Goal: Information Seeking & Learning: Compare options

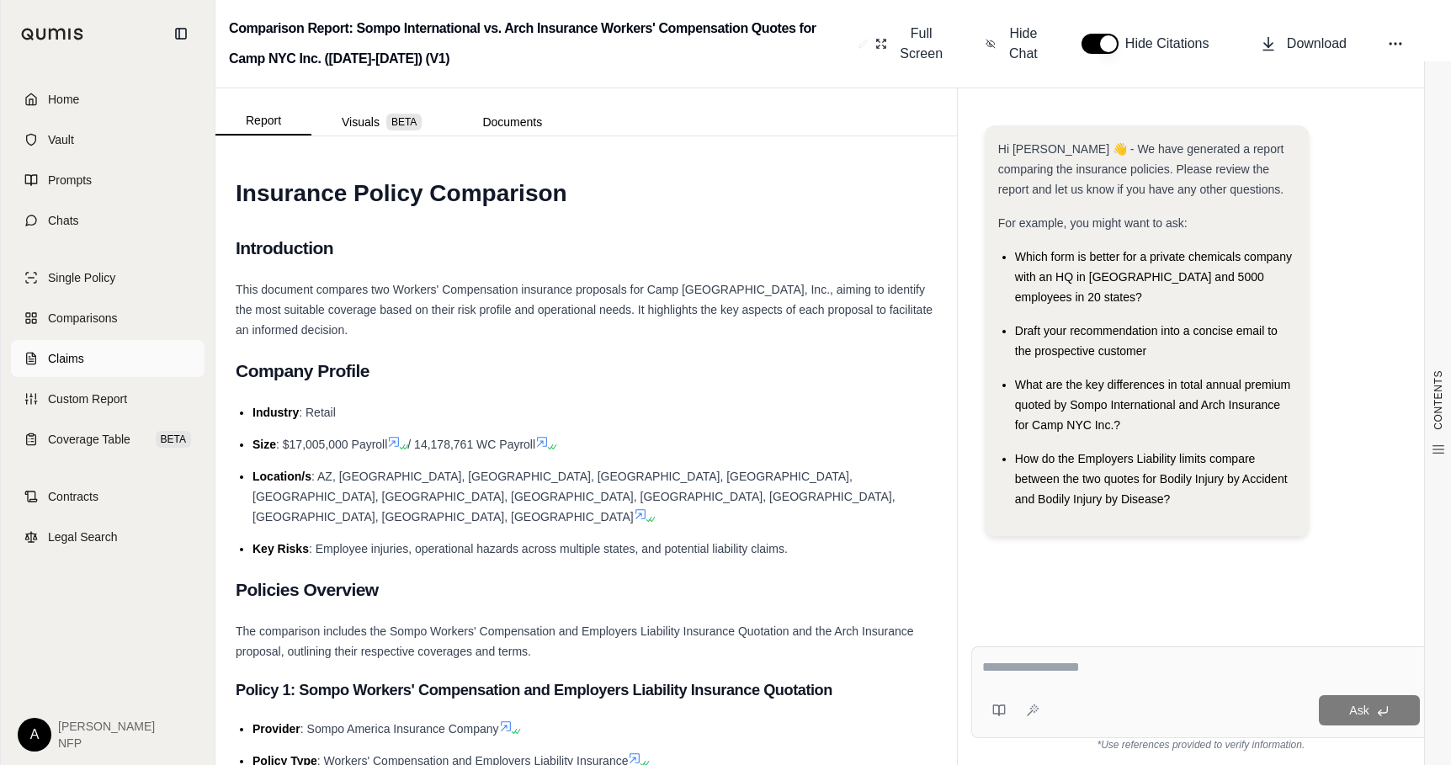
scroll to position [20, 0]
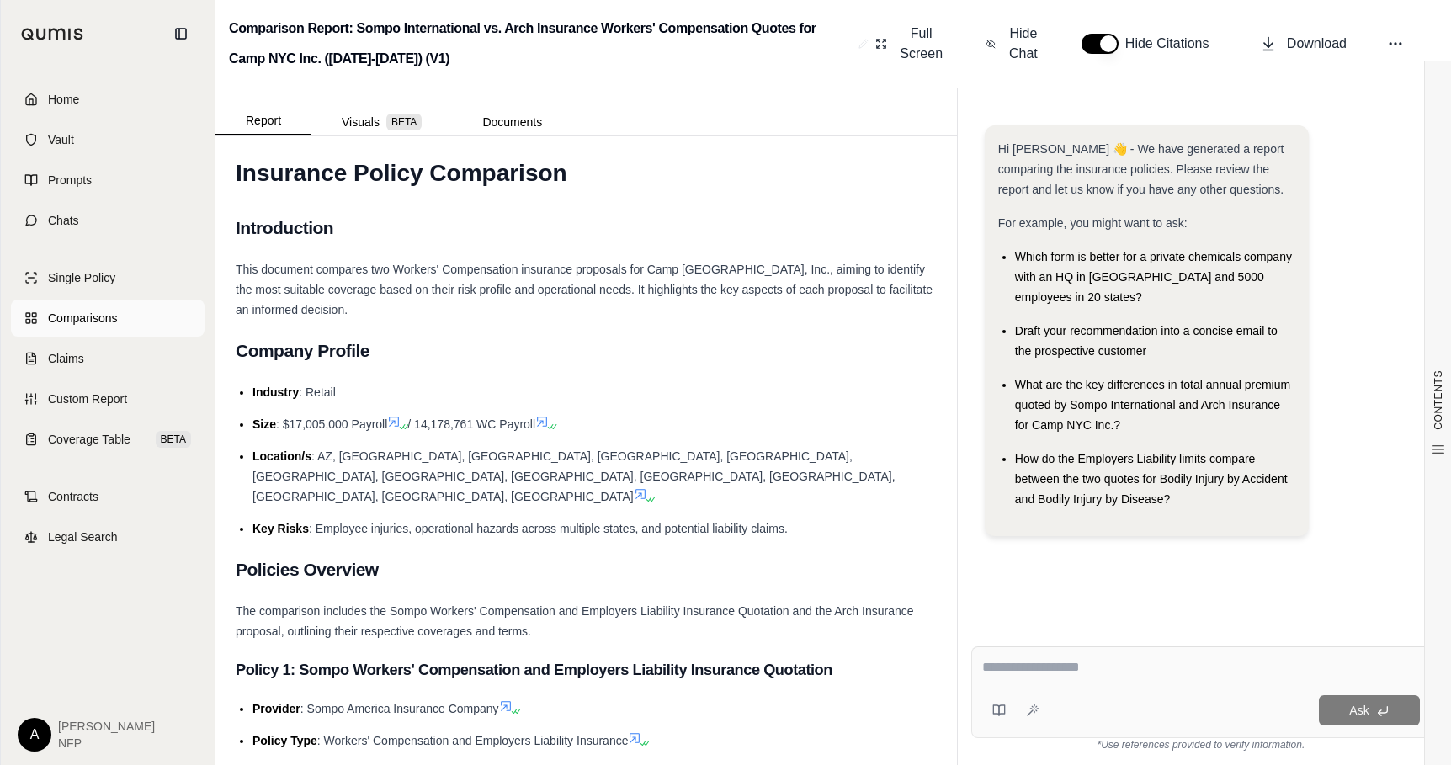
click at [99, 320] on span "Comparisons" at bounding box center [82, 318] width 69 height 17
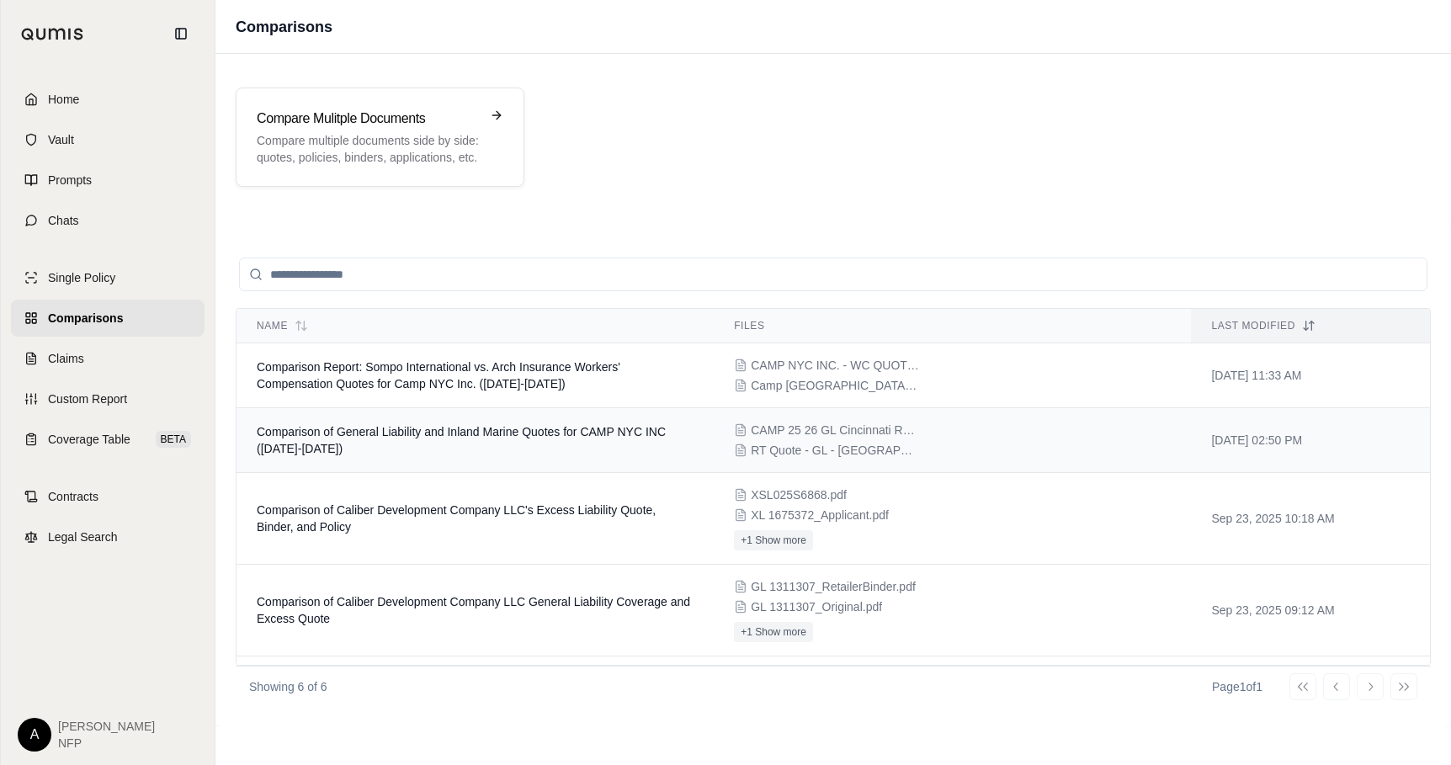
click at [589, 439] on td "Comparison of General Liability and Inland Marine Quotes for CAMP NYC INC ([DAT…" at bounding box center [474, 440] width 477 height 65
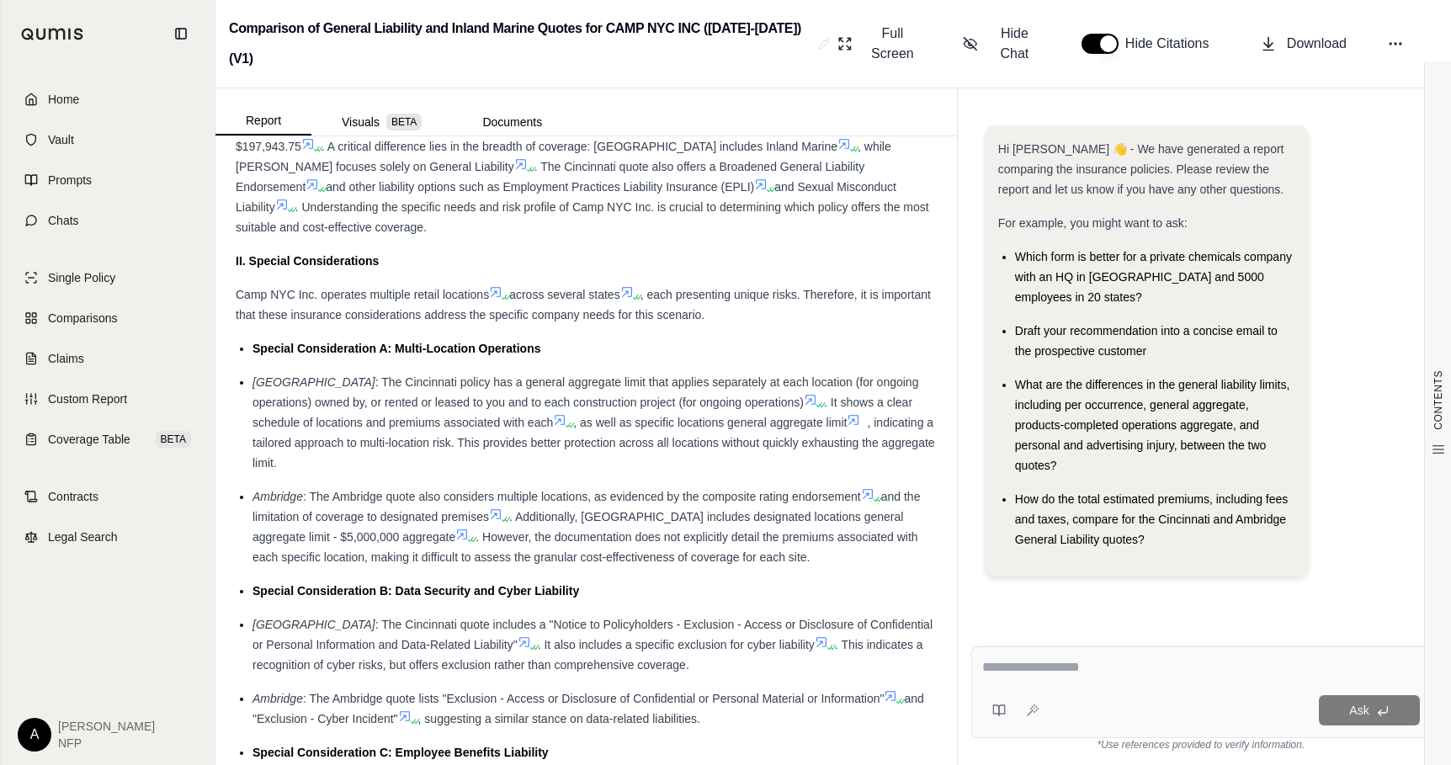
scroll to position [1163, 0]
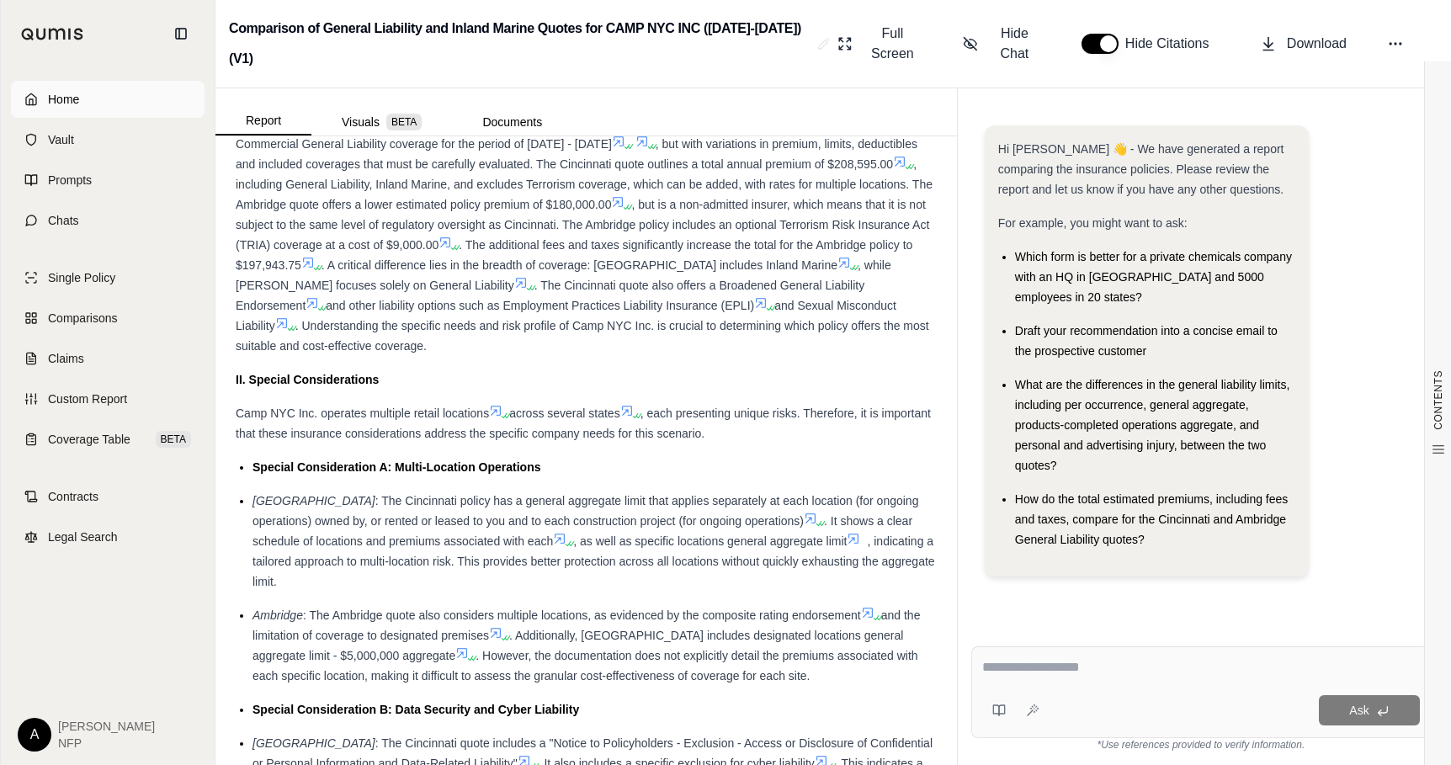
click at [70, 89] on link "Home" at bounding box center [108, 99] width 194 height 37
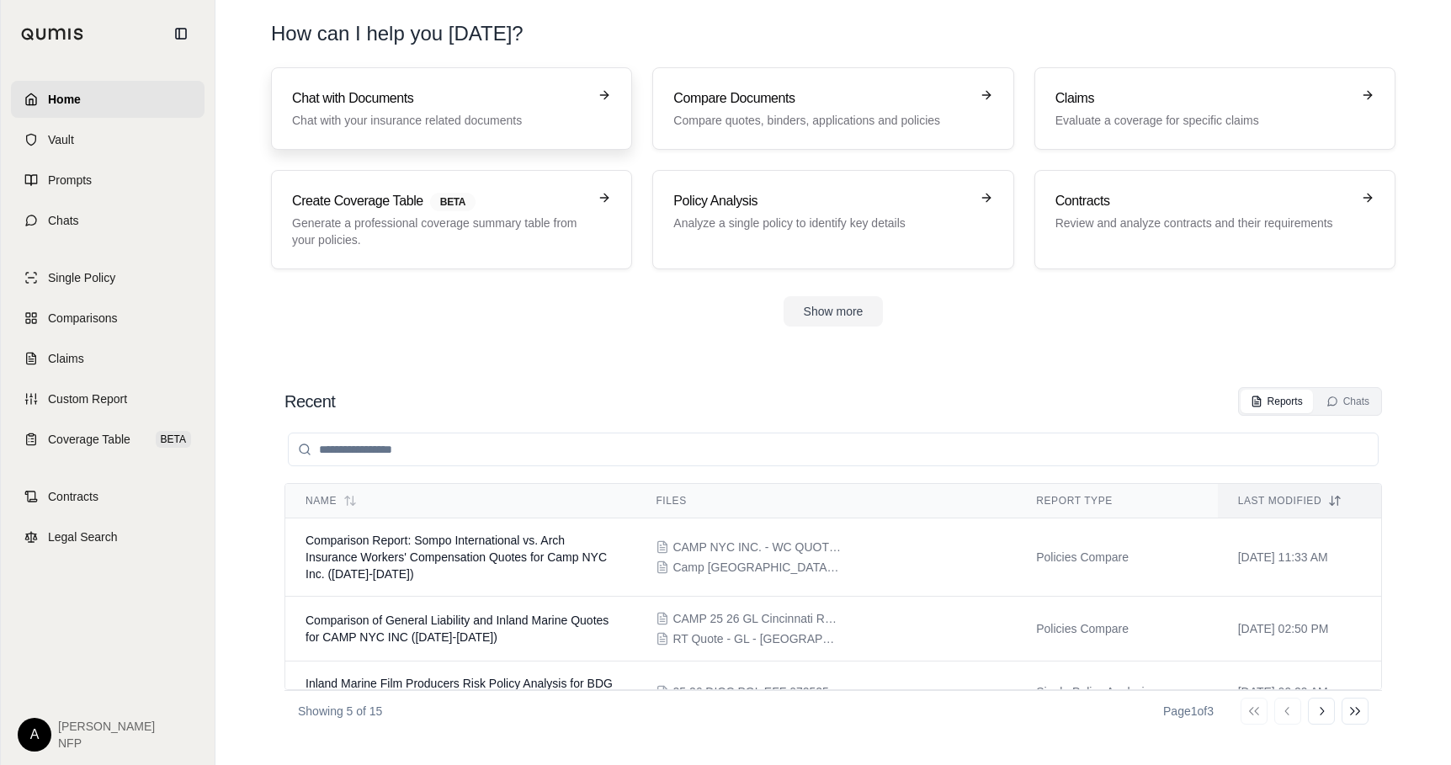
click at [376, 81] on link "Chat with Documents Chat with your insurance related documents" at bounding box center [451, 108] width 361 height 82
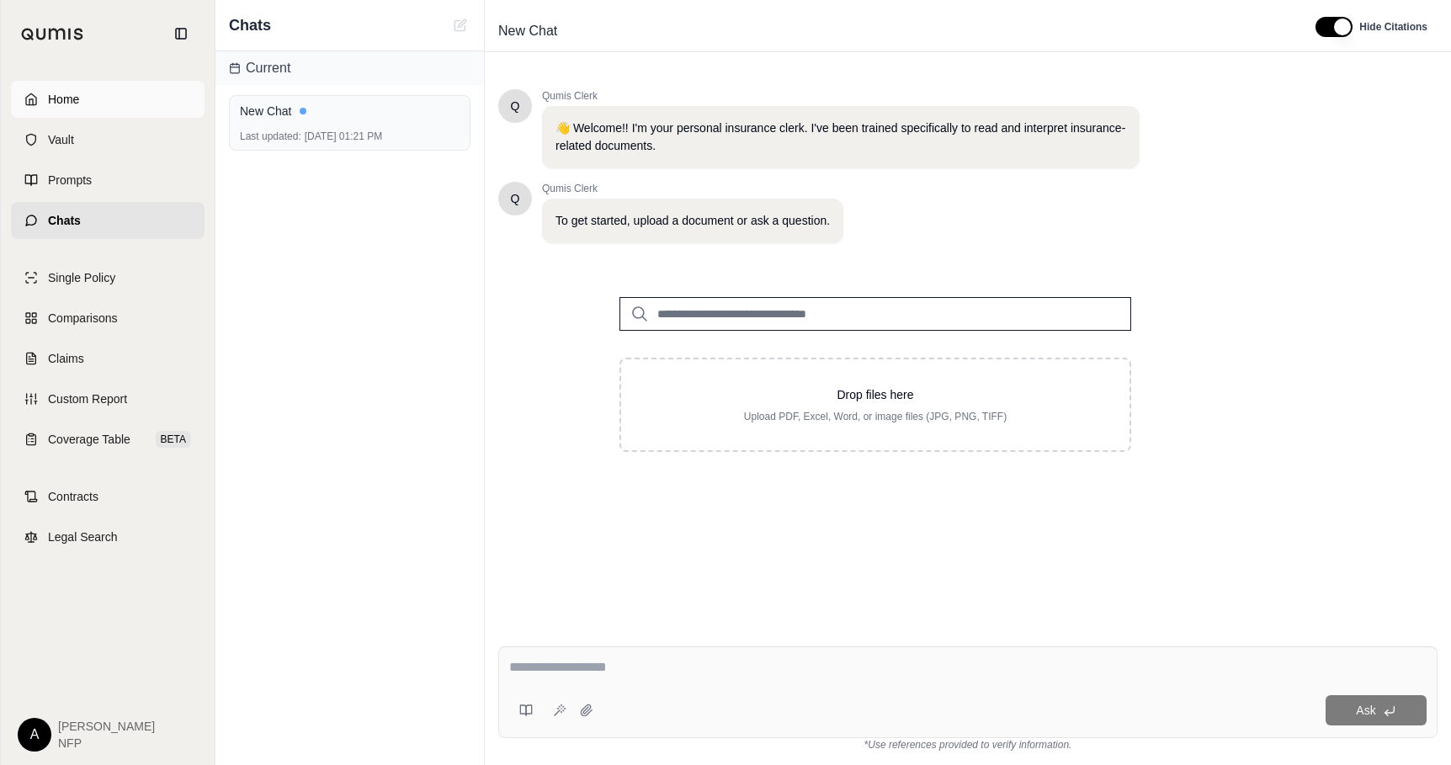
click at [117, 101] on link "Home" at bounding box center [108, 99] width 194 height 37
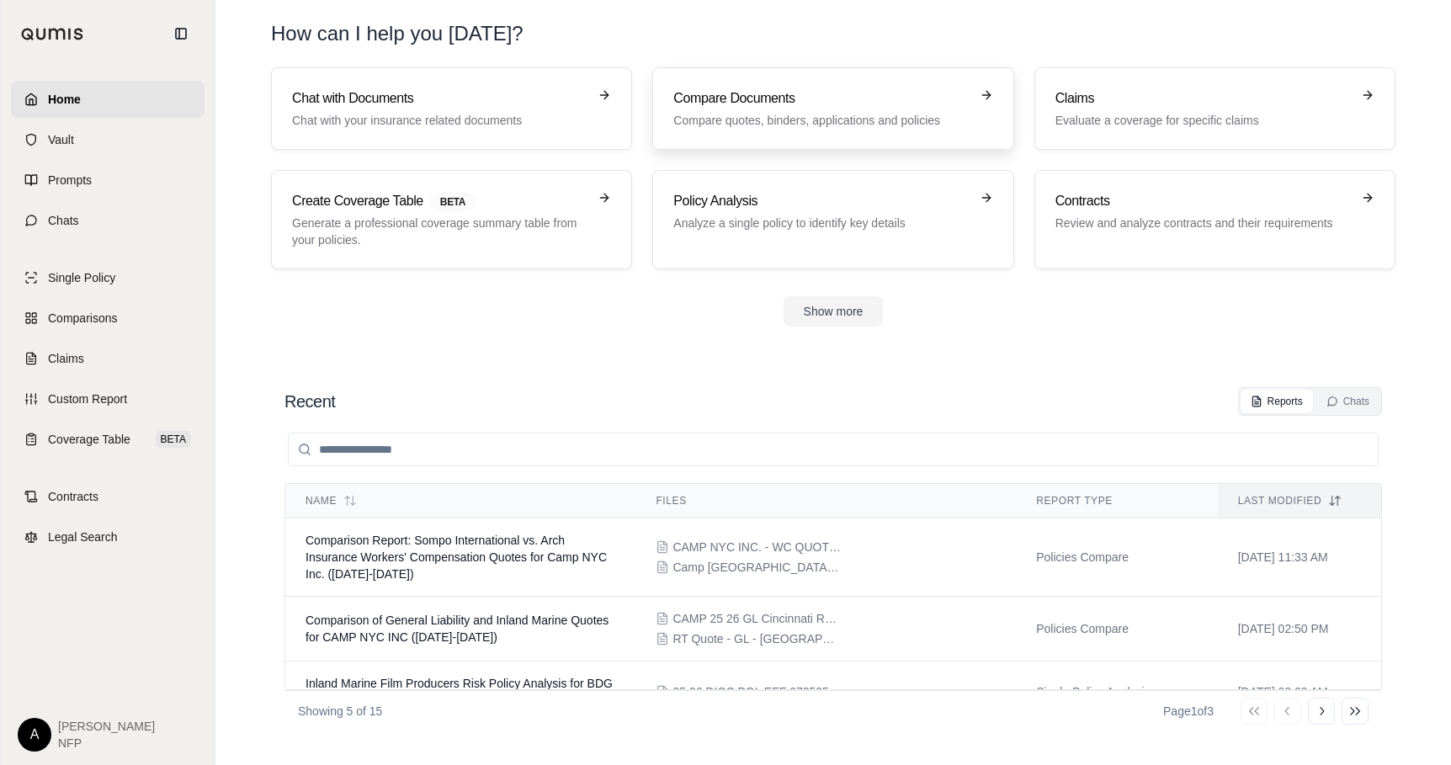
click at [718, 116] on p "Compare quotes, binders, applications and policies" at bounding box center [820, 120] width 295 height 17
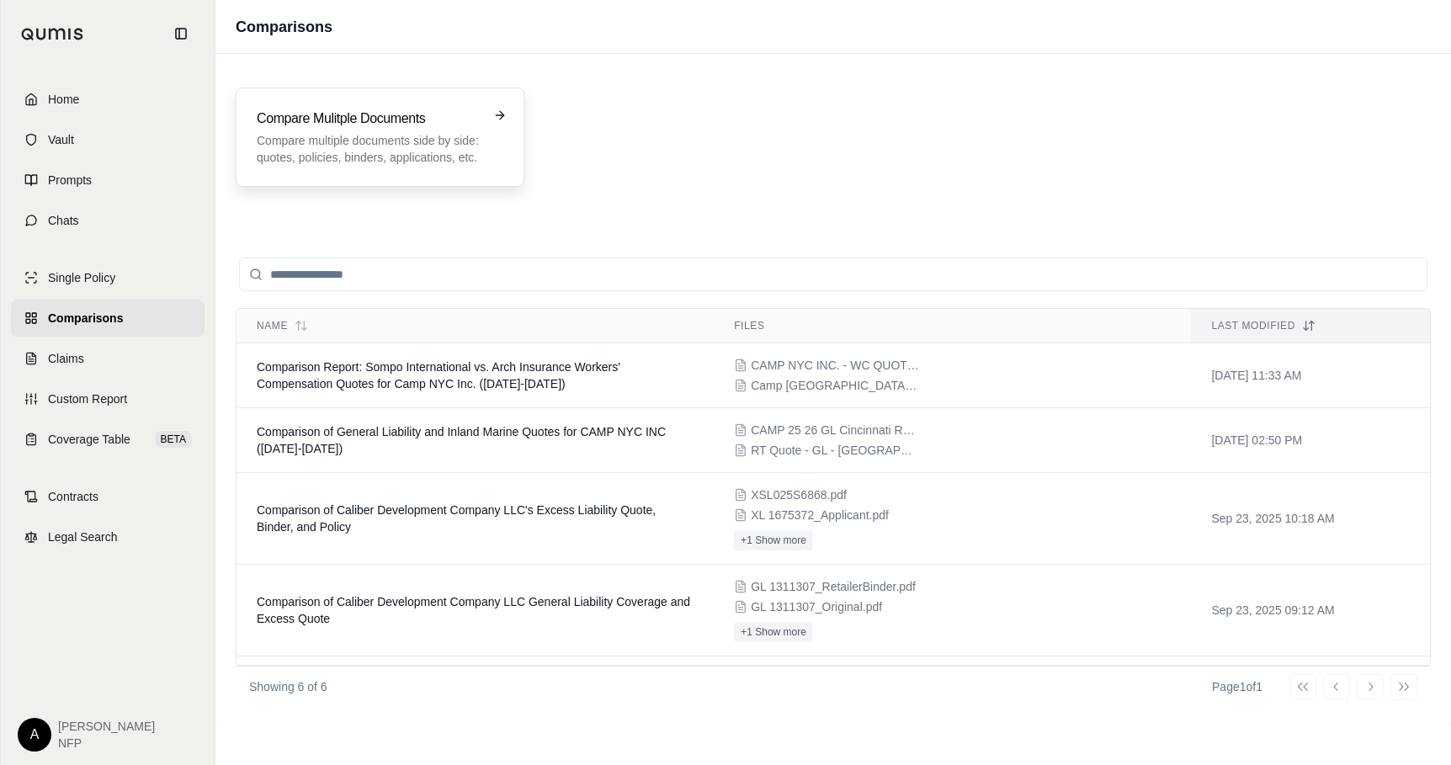
click at [343, 136] on p "Compare multiple documents side by side: quotes, policies, binders, application…" at bounding box center [368, 149] width 223 height 34
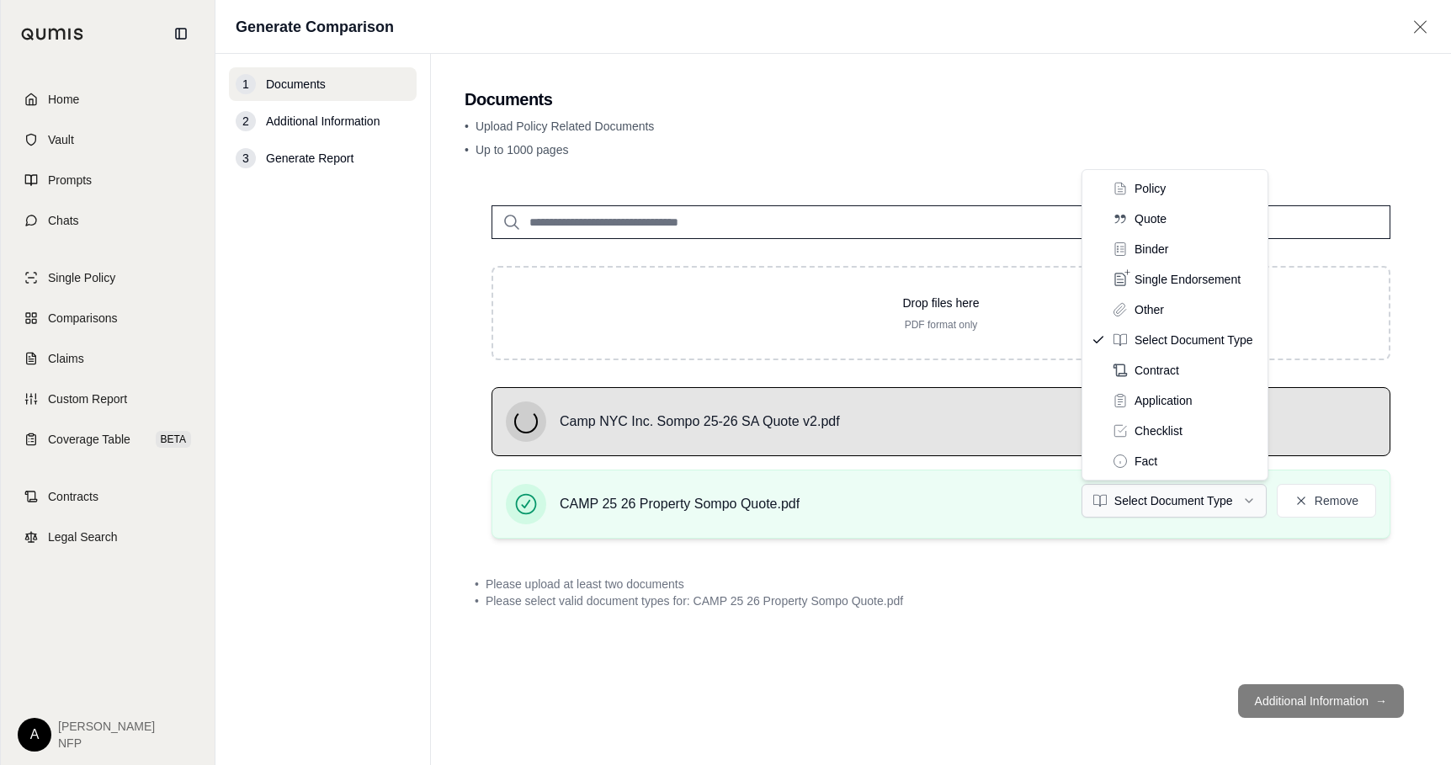
click at [1194, 493] on html "Home Vault Prompts Chats Single Policy Comparisons Claims Custom Report Coverag…" at bounding box center [725, 382] width 1451 height 765
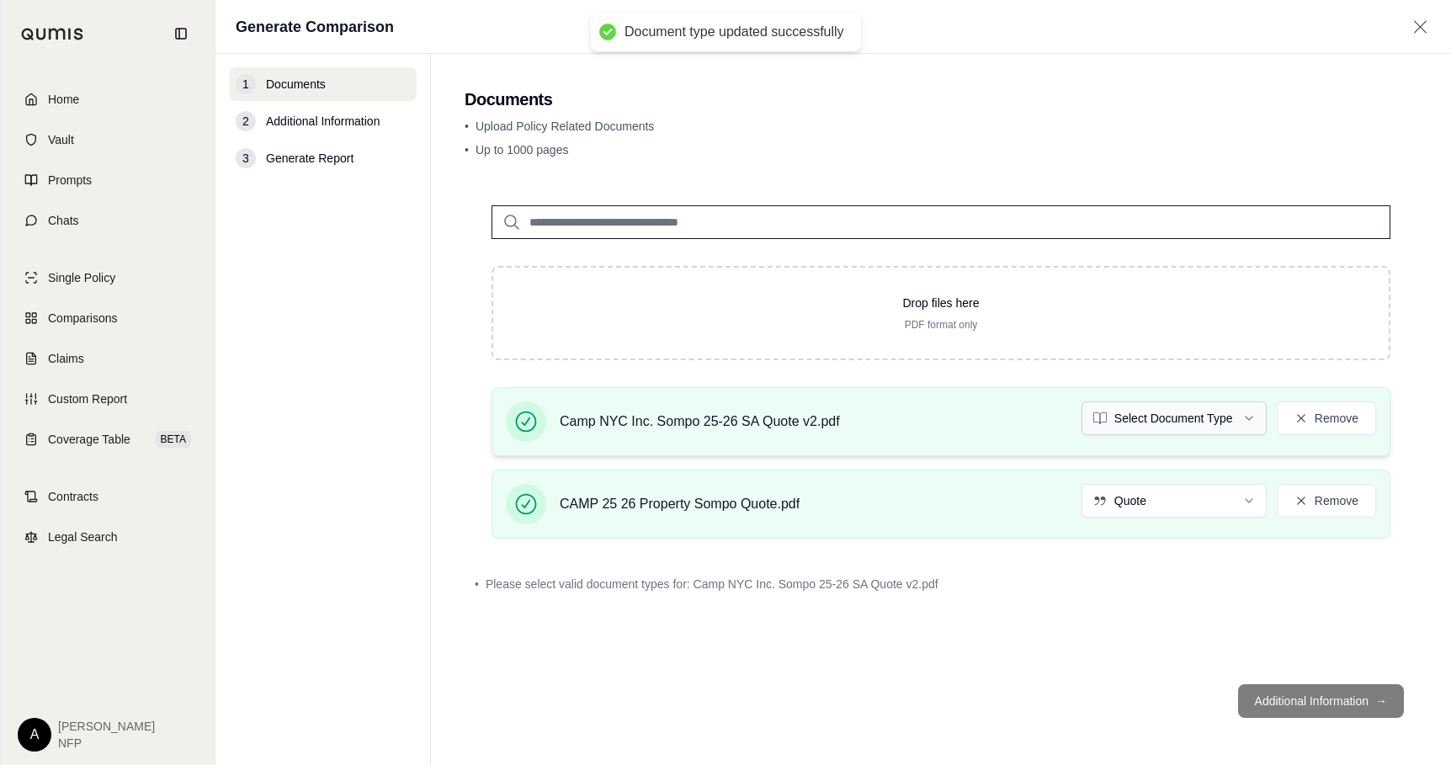
click at [1214, 426] on html "Document type updated successfully Home Vault Prompts Chats Single Policy Compa…" at bounding box center [725, 382] width 1451 height 765
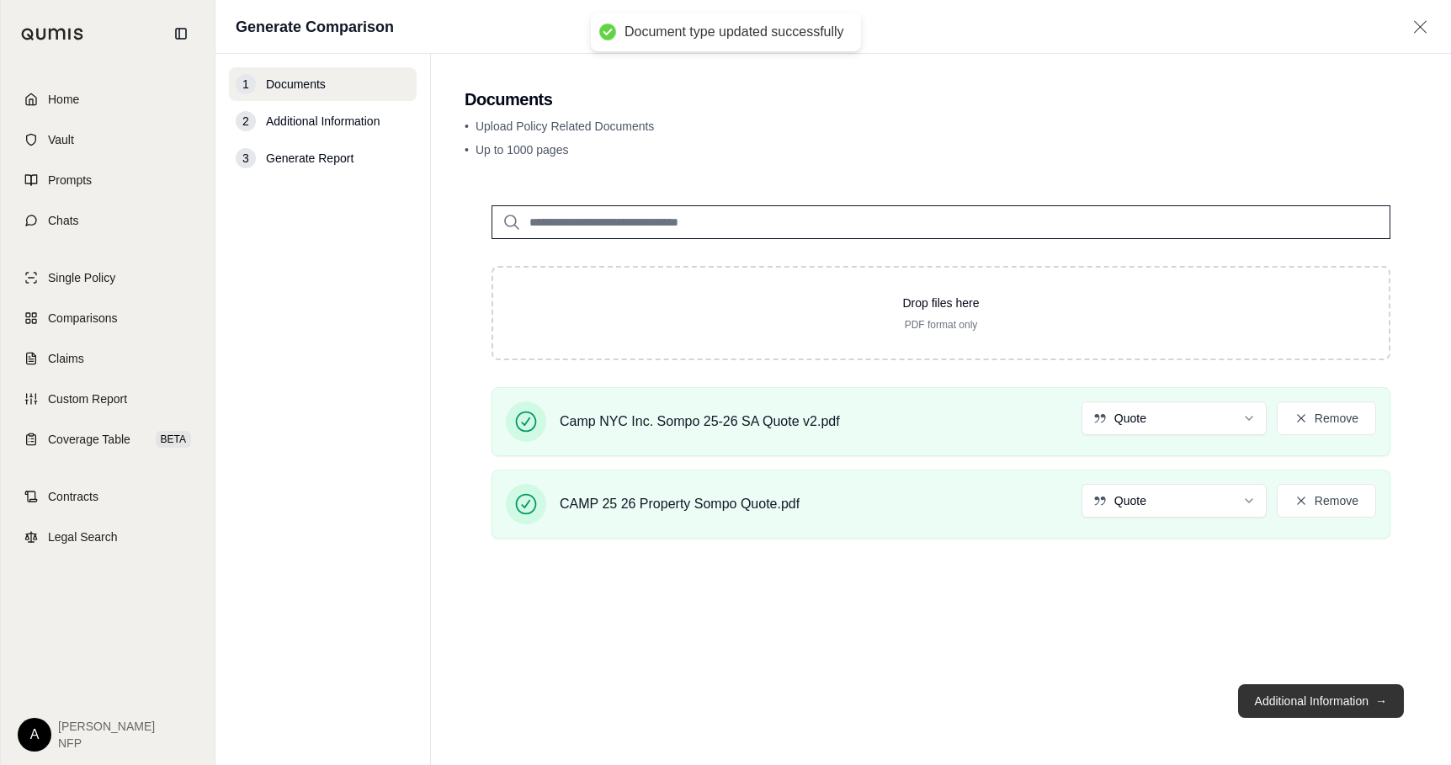
click at [1359, 697] on button "Additional Information →" at bounding box center [1321, 701] width 166 height 34
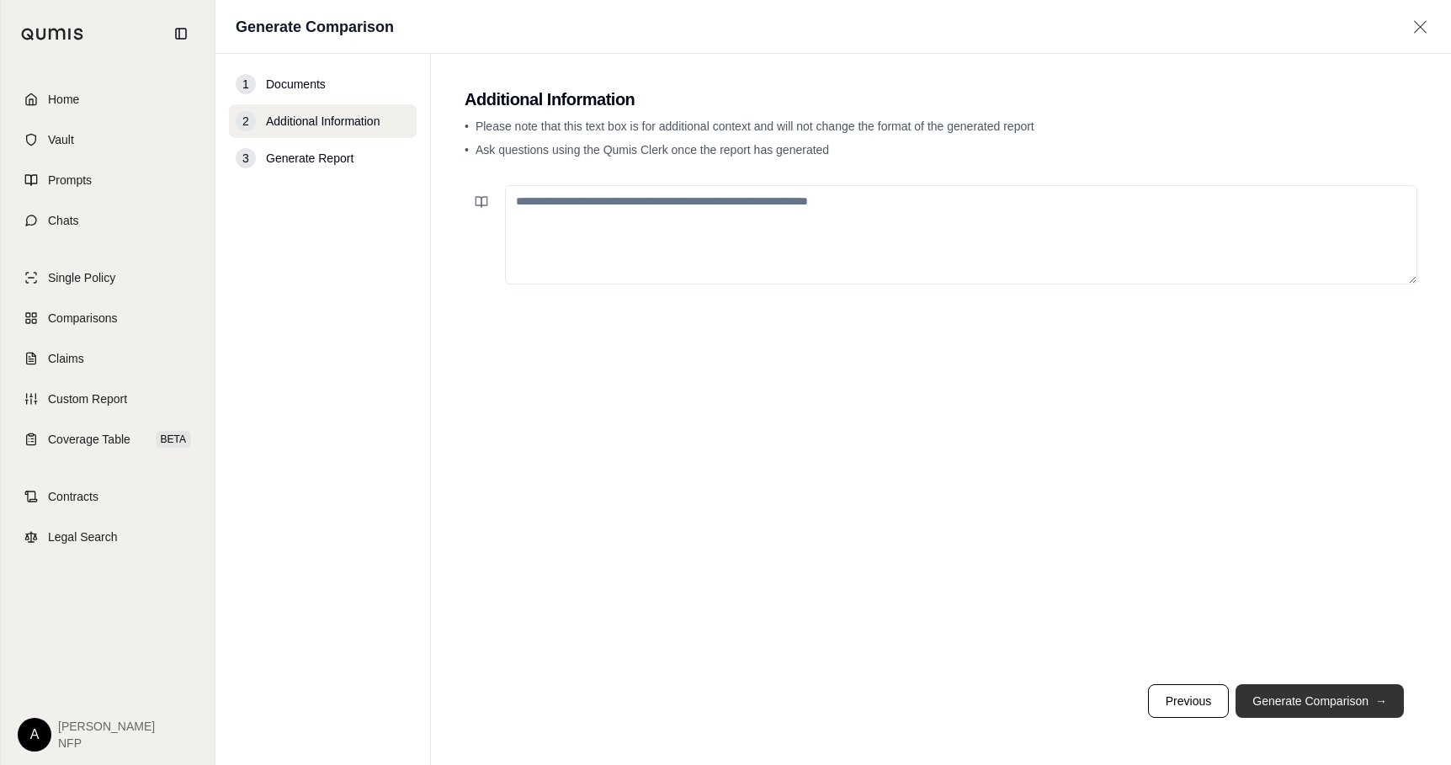
click at [1359, 697] on button "Generate Comparison →" at bounding box center [1320, 701] width 168 height 34
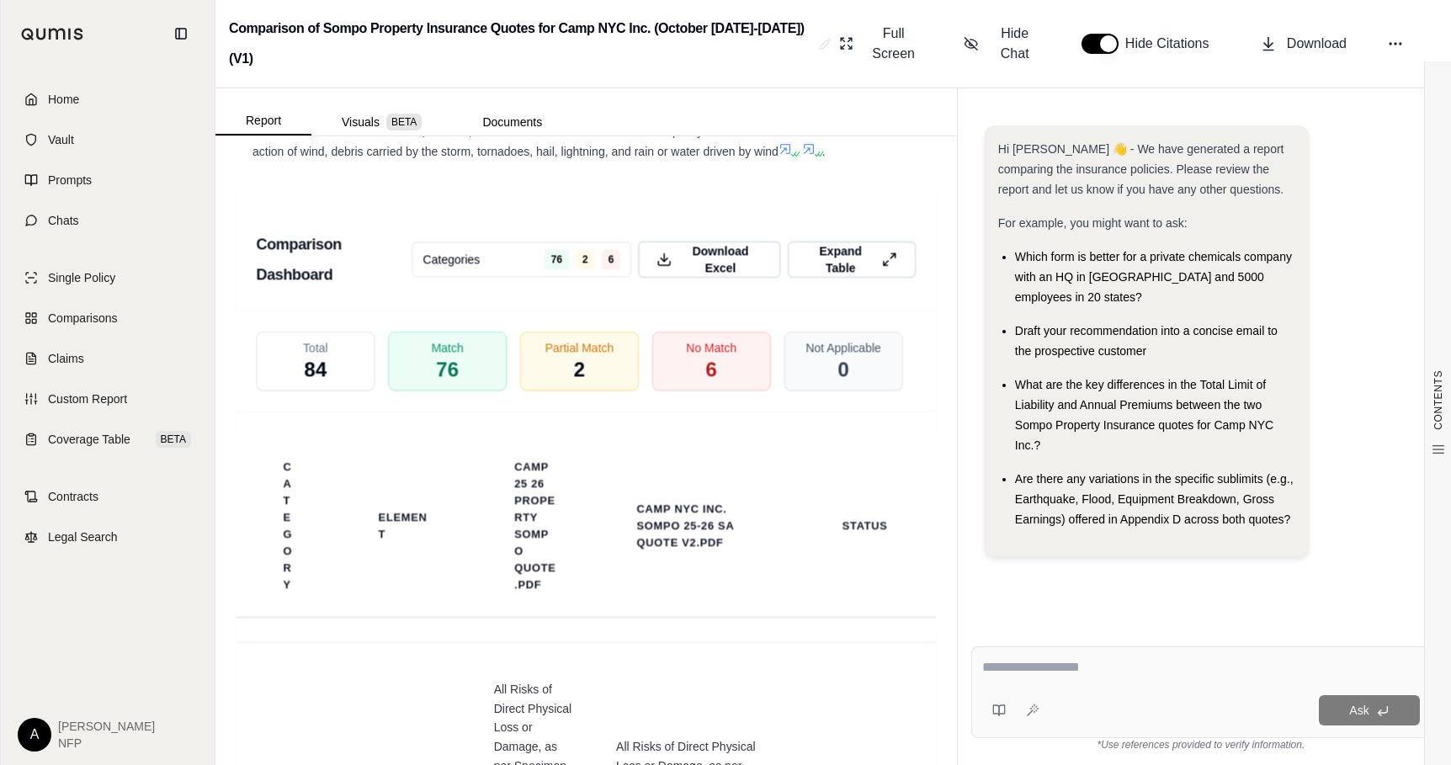
scroll to position [2707, 0]
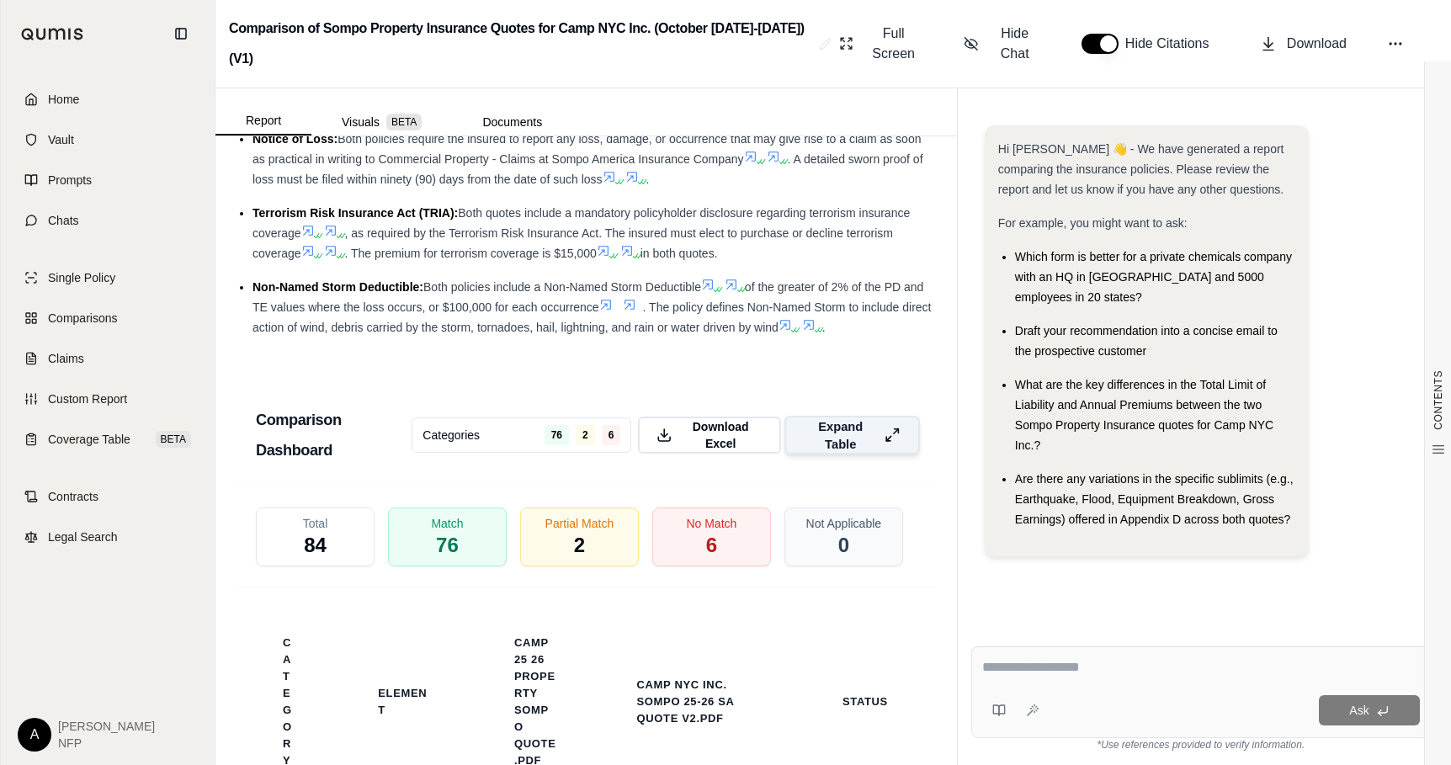
click at [858, 417] on span "Expand Table" at bounding box center [840, 434] width 73 height 35
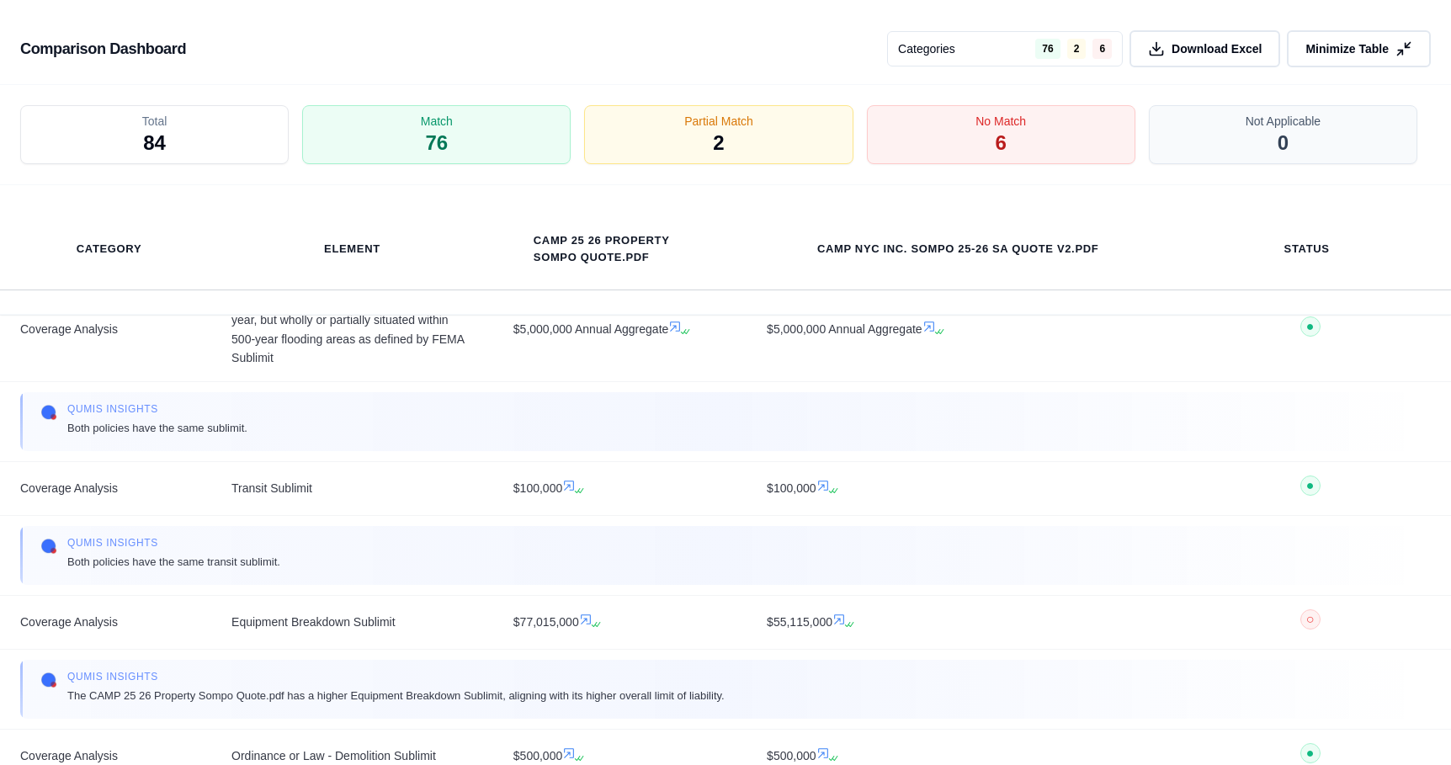
scroll to position [1554, 0]
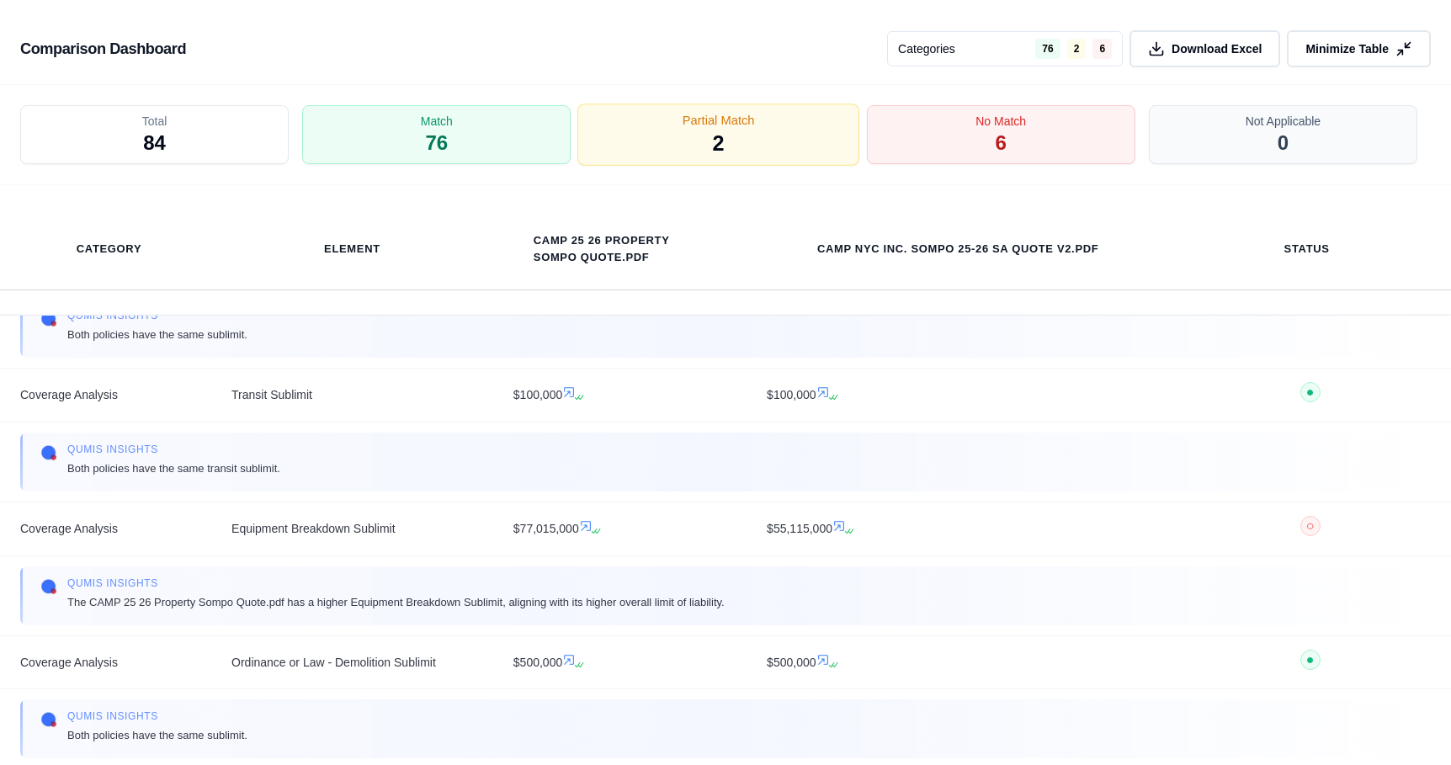
click at [723, 133] on span "2" at bounding box center [719, 144] width 12 height 29
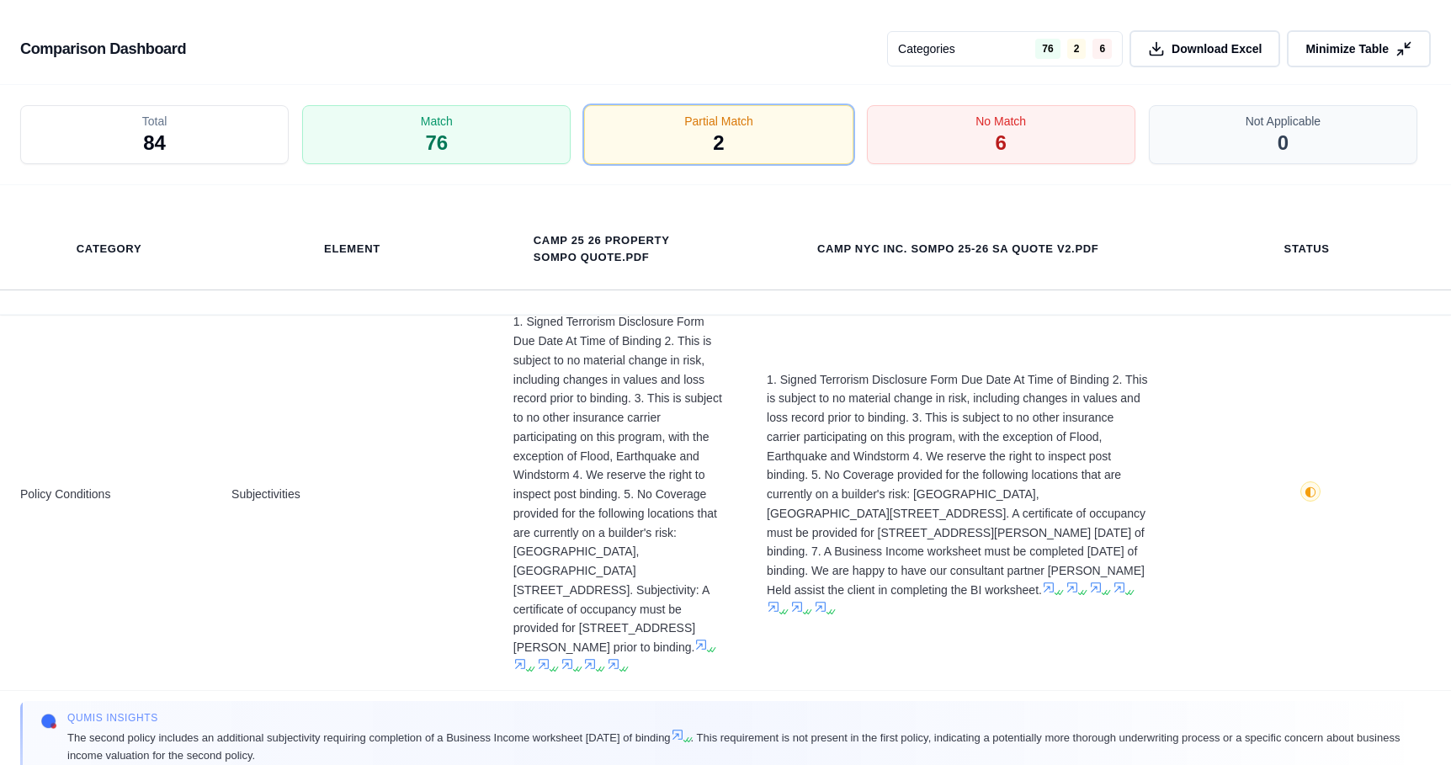
scroll to position [0, 0]
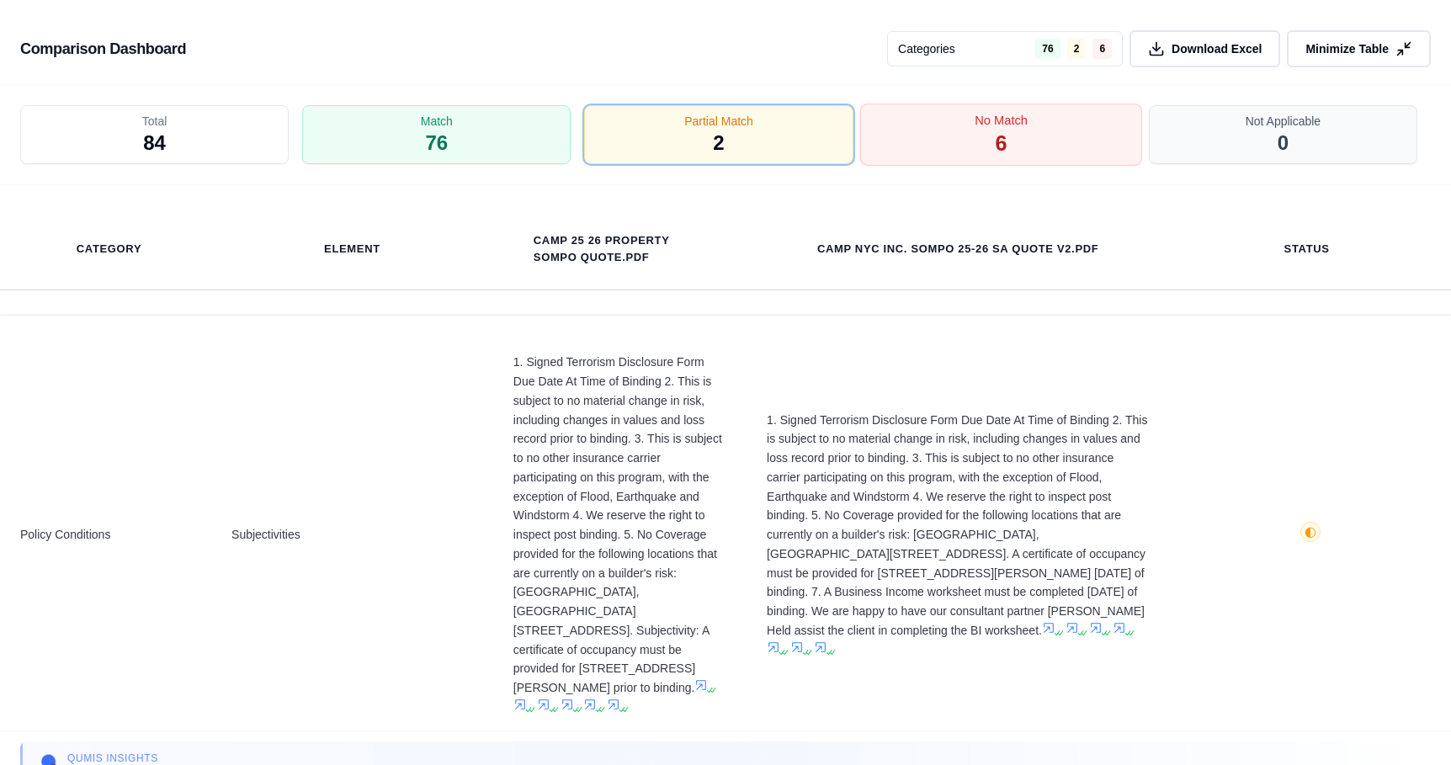
click at [1017, 125] on span "No Match" at bounding box center [1001, 121] width 53 height 18
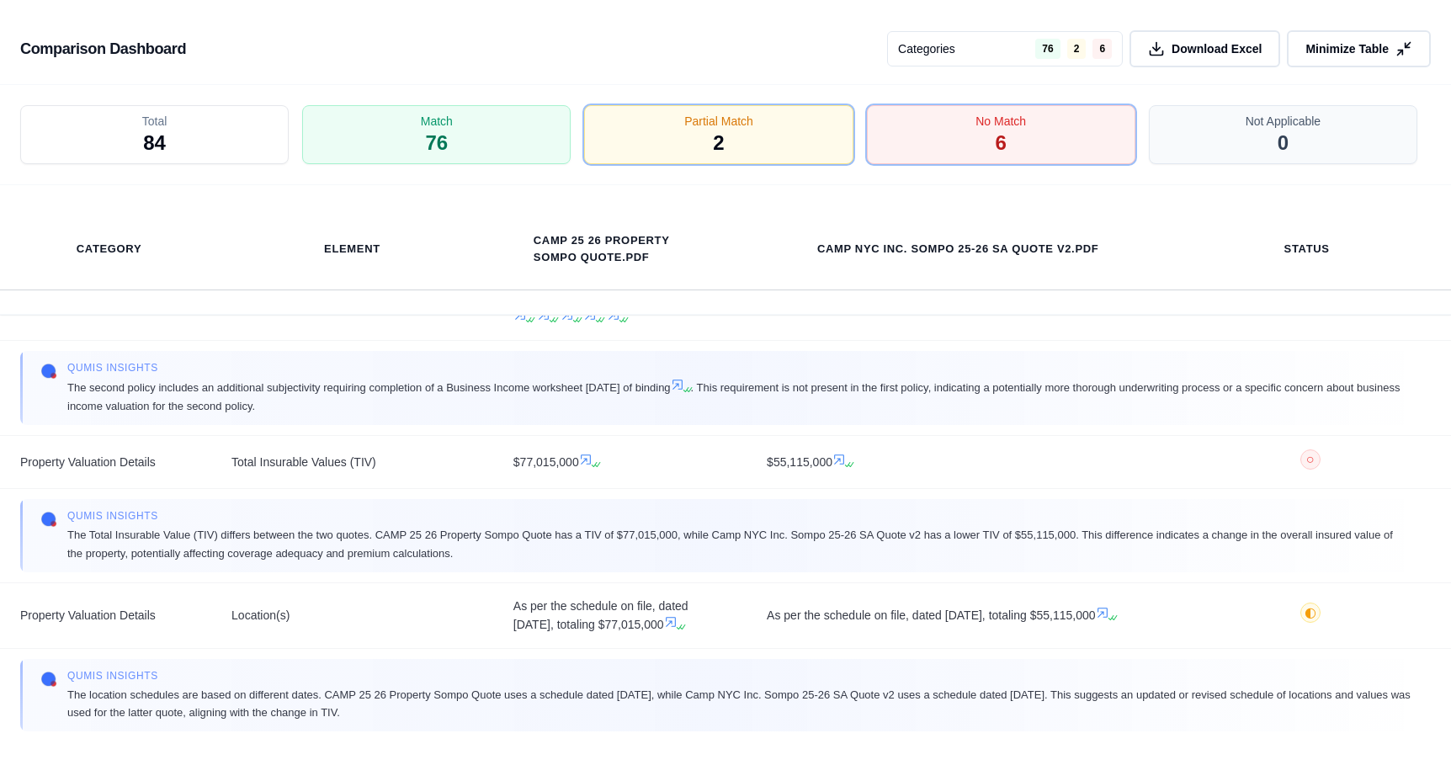
scroll to position [1097, 0]
